Goal: Task Accomplishment & Management: Use online tool/utility

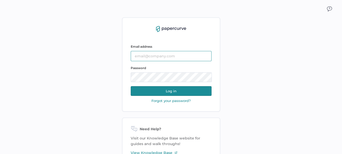
type input "sclement@saolrx.com"
click at [166, 90] on button "Log in" at bounding box center [171, 91] width 81 height 10
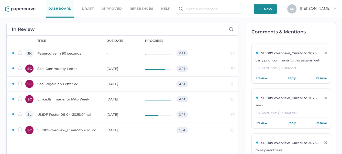
click at [61, 99] on div "LinkedIn Image for Mito Week" at bounding box center [68, 99] width 63 height 6
click at [56, 68] on div "Saol Community Letter" at bounding box center [68, 69] width 63 height 6
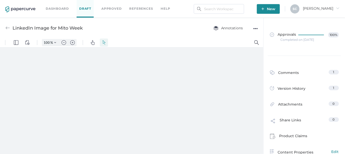
type input "84"
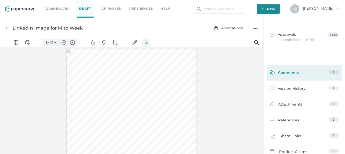
click at [331, 72] on div "1" at bounding box center [334, 72] width 10 height 5
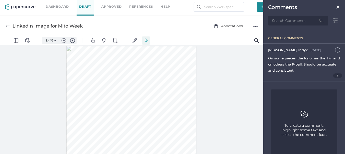
click at [336, 9] on img at bounding box center [338, 7] width 4 height 4
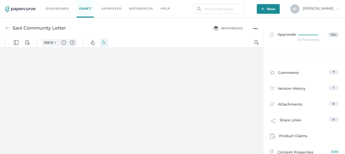
type input "84"
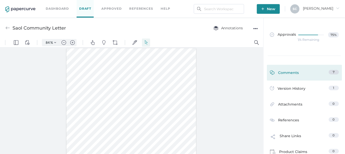
click at [329, 72] on div "7" at bounding box center [334, 72] width 10 height 5
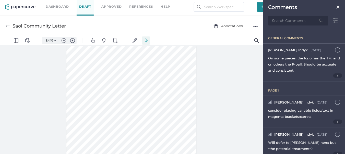
click at [7, 26] on img at bounding box center [7, 26] width 5 height 5
click at [6, 26] on img at bounding box center [7, 26] width 5 height 5
click at [11, 25] on div "Saol Community Letter" at bounding box center [35, 26] width 61 height 10
click at [336, 7] on img at bounding box center [338, 7] width 4 height 4
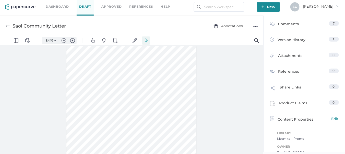
click at [7, 26] on img at bounding box center [7, 26] width 5 height 5
click at [58, 6] on link "Dashboard" at bounding box center [57, 7] width 23 height 6
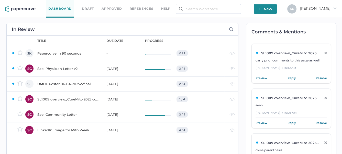
click at [56, 98] on div "SL1009 overview_CureMito 2025 congress_for PRC" at bounding box center [68, 99] width 63 height 6
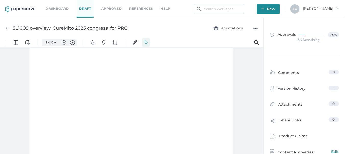
type input "84"
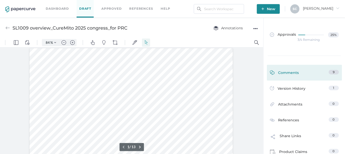
click at [331, 73] on div "9" at bounding box center [334, 72] width 10 height 5
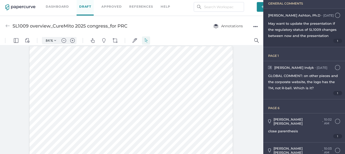
scroll to position [51, 0]
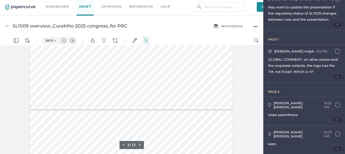
type input "2"
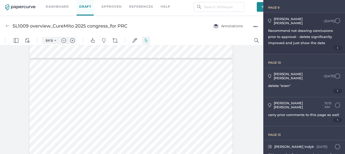
scroll to position [251, 0]
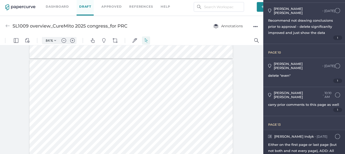
click at [287, 131] on div "[PERSON_NAME] ● [DATE] [DATE] 1:09pm Either on the first page or last page (but…" at bounding box center [304, 150] width 82 height 38
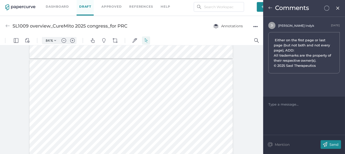
click at [336, 7] on img at bounding box center [338, 8] width 4 height 4
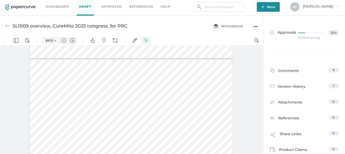
click at [53, 7] on link "Dashboard" at bounding box center [57, 7] width 23 height 6
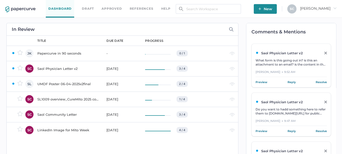
click at [48, 69] on div "Saol Physician Letter v2" at bounding box center [68, 69] width 63 height 6
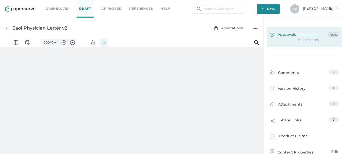
type input "84"
click at [285, 36] on span "Approvals" at bounding box center [283, 35] width 26 height 6
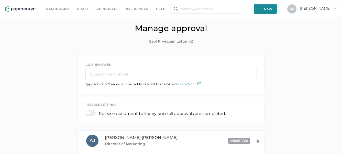
click at [62, 9] on link "Dashboard" at bounding box center [57, 9] width 23 height 6
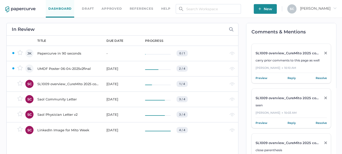
click at [70, 130] on div "LinkedIn Image for Mito Week" at bounding box center [68, 130] width 63 height 6
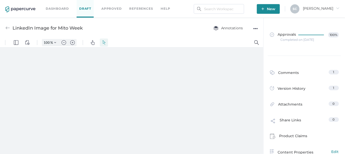
type input "84"
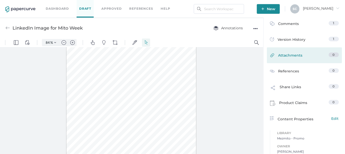
scroll to position [51, 0]
